Goal: Information Seeking & Learning: Learn about a topic

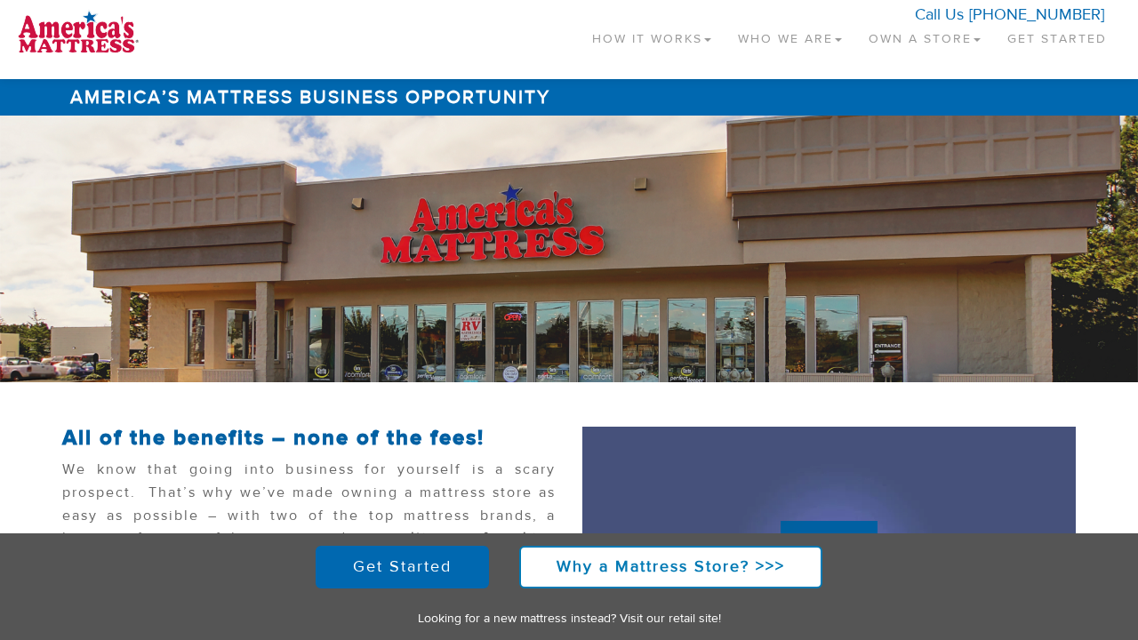
scroll to position [366, 0]
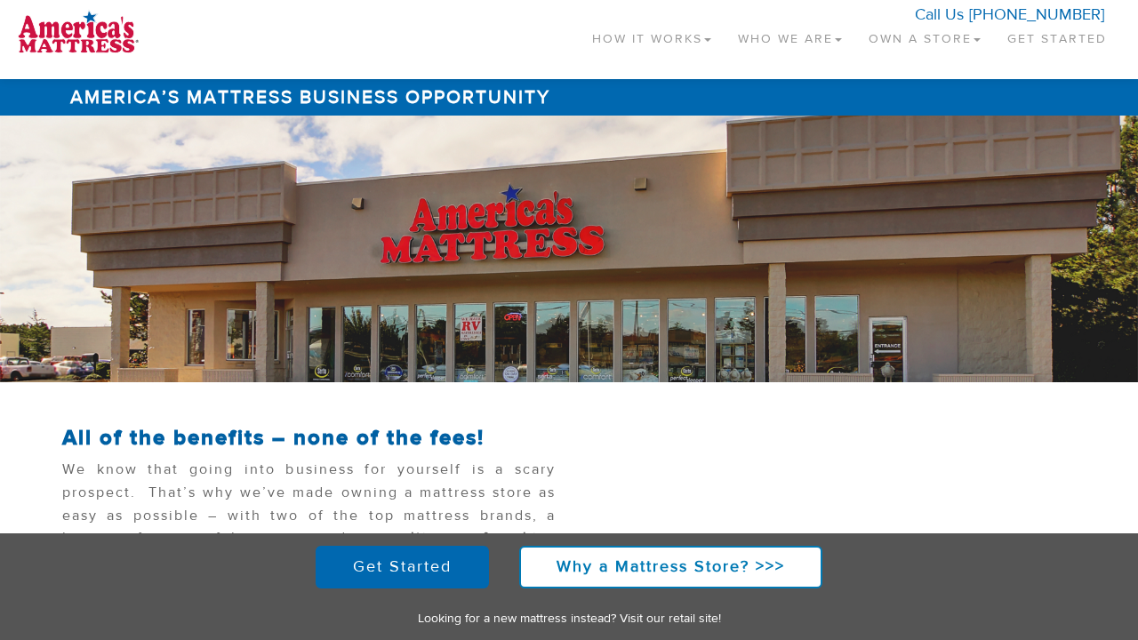
scroll to position [366, 0]
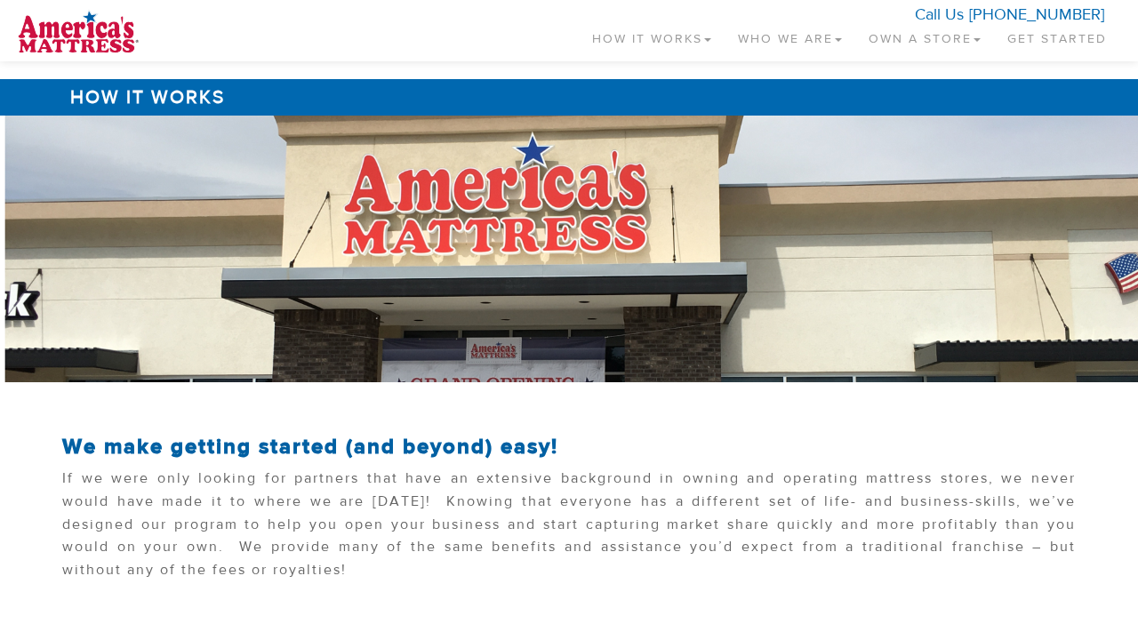
scroll to position [1820, 0]
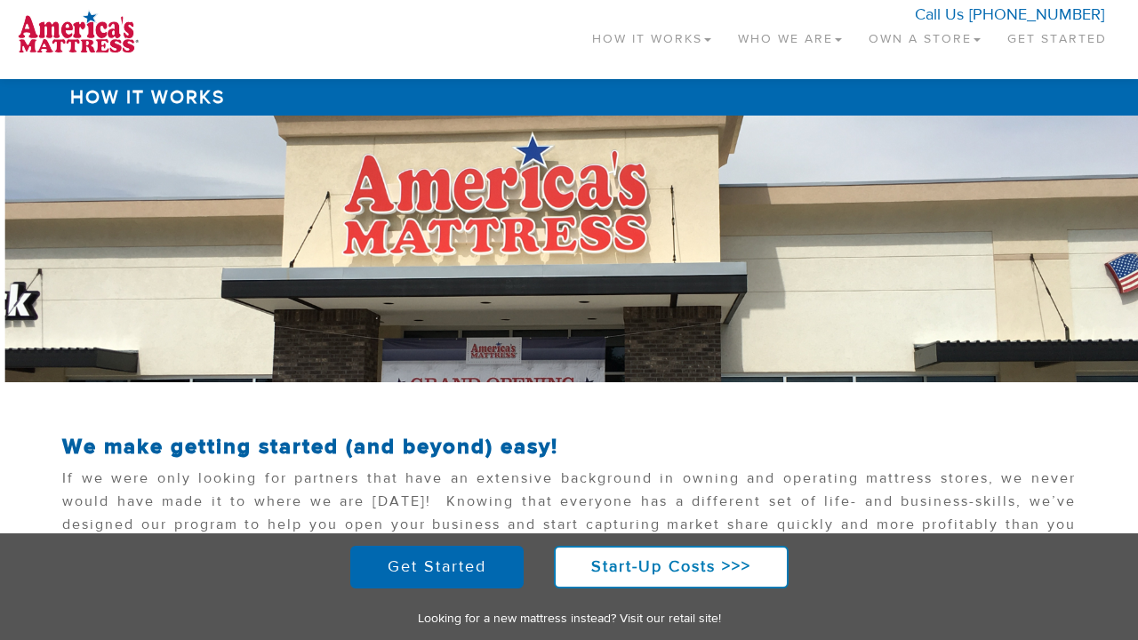
scroll to position [1819, 0]
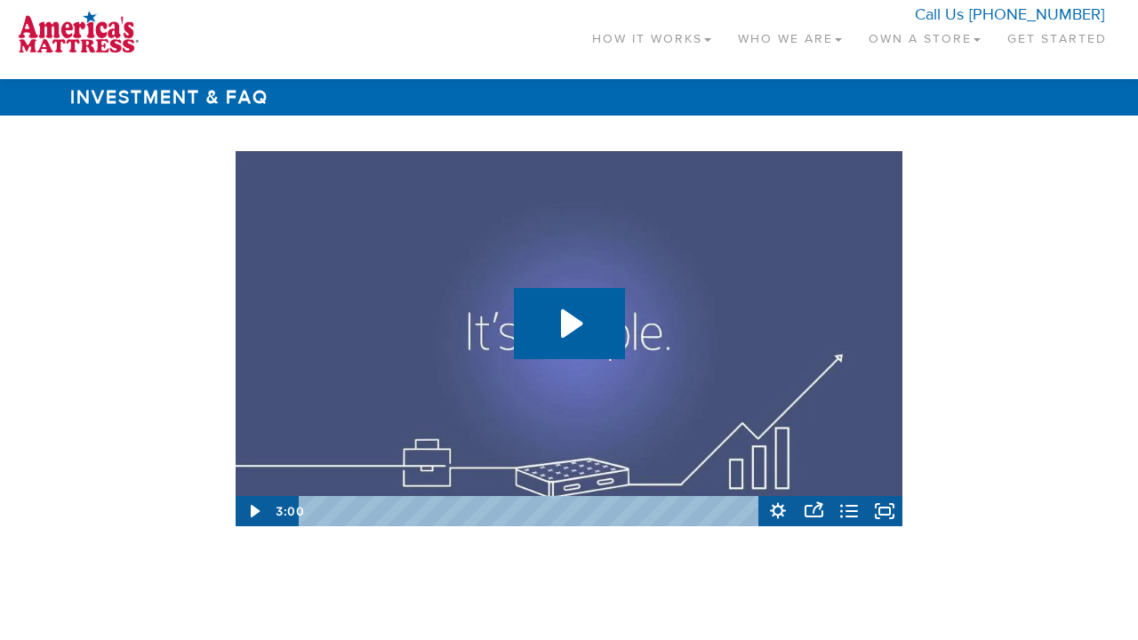
scroll to position [2661, 0]
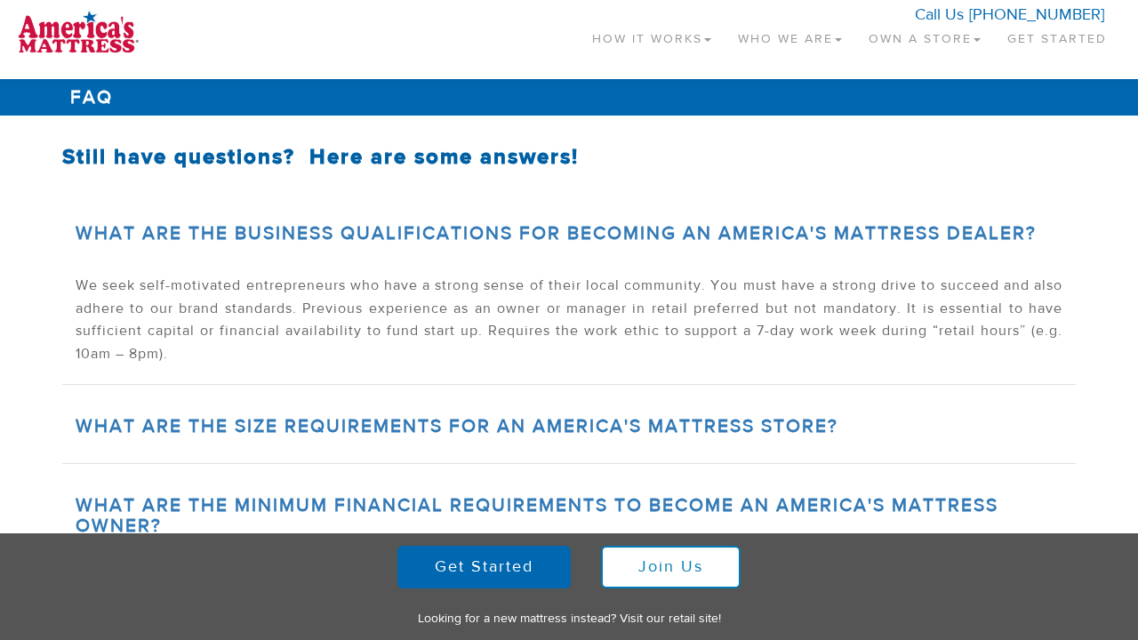
scroll to position [876, 0]
